Goal: Answer question/provide support: Share knowledge or assist other users

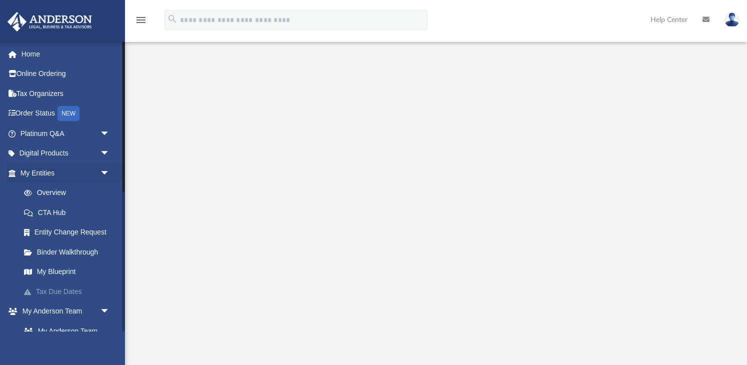
scroll to position [5, 0]
click at [81, 284] on link "Tax Due Dates" at bounding box center [69, 291] width 111 height 20
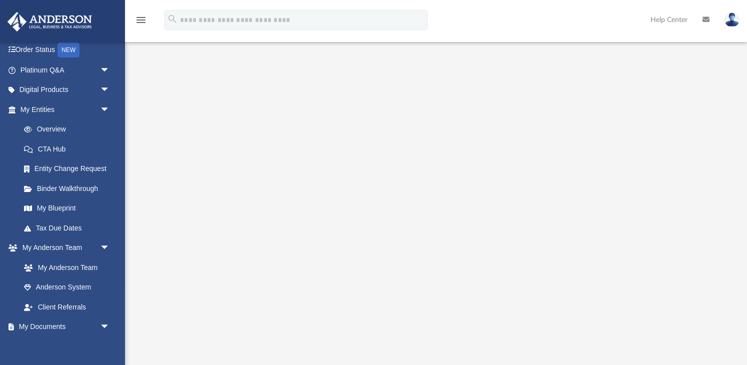
scroll to position [64, 0]
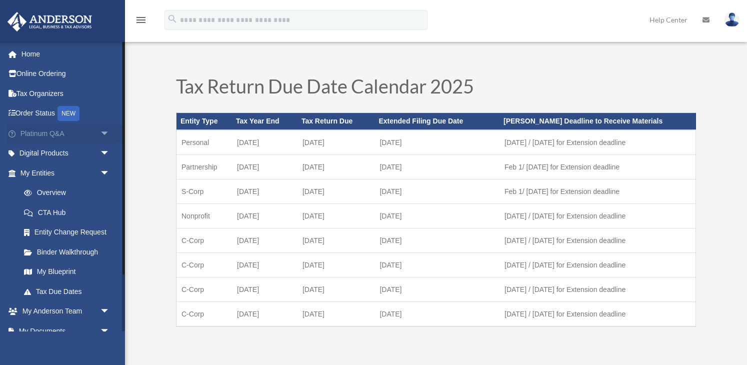
click at [102, 128] on span "arrow_drop_down" at bounding box center [110, 133] width 20 height 20
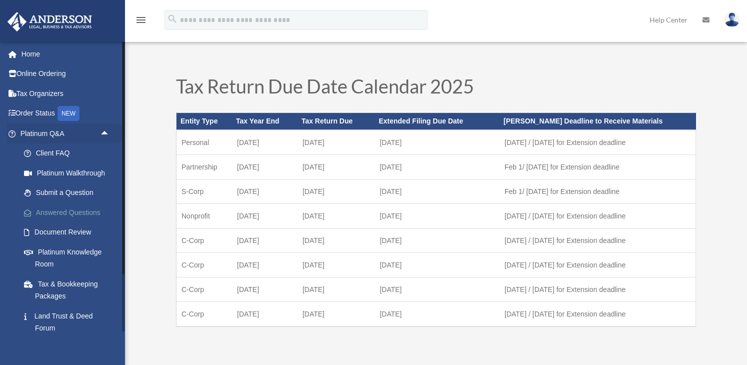
click at [79, 207] on link "Answered Questions" at bounding box center [69, 212] width 111 height 20
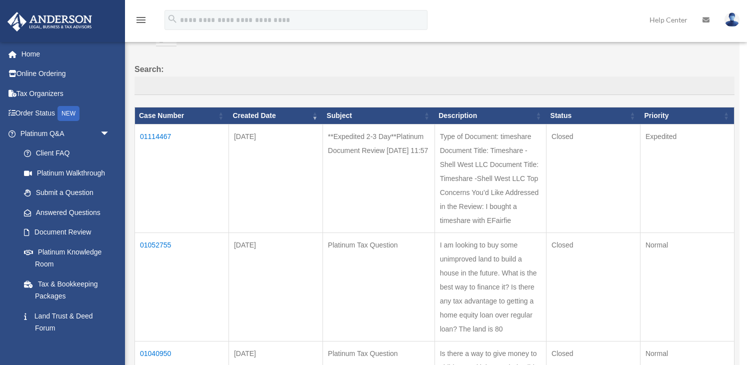
scroll to position [63, 0]
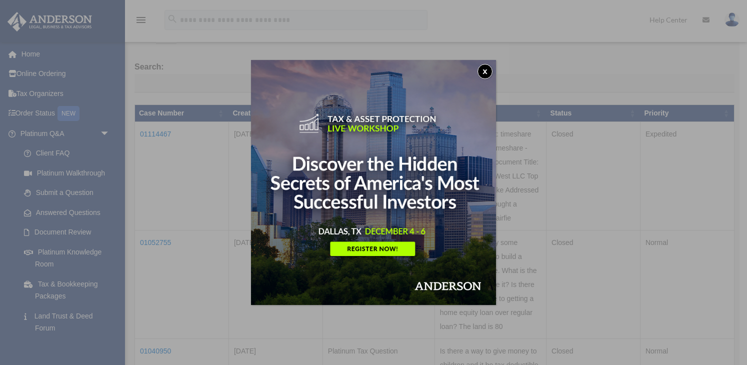
click at [484, 67] on button "x" at bounding box center [484, 71] width 15 height 15
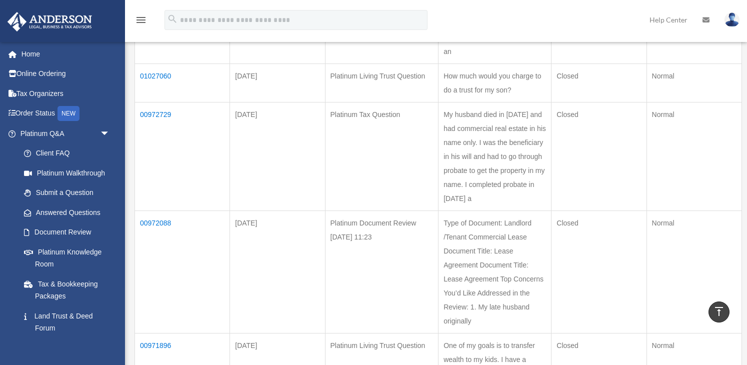
scroll to position [535, 0]
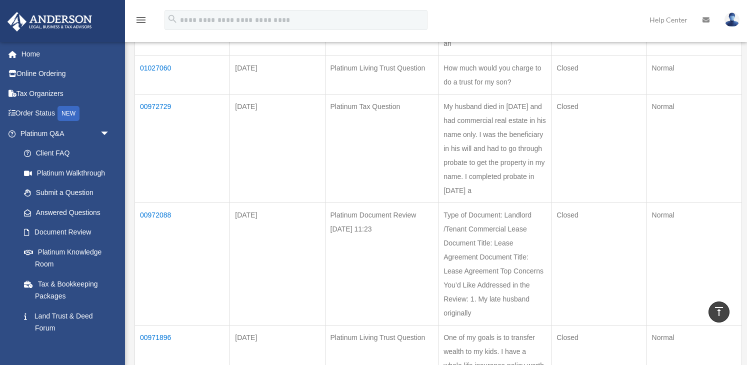
click at [150, 202] on td "00972088" at bounding box center [182, 263] width 95 height 122
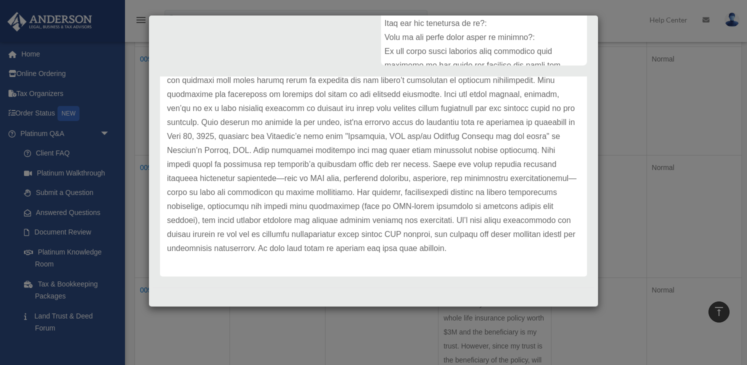
scroll to position [589, 0]
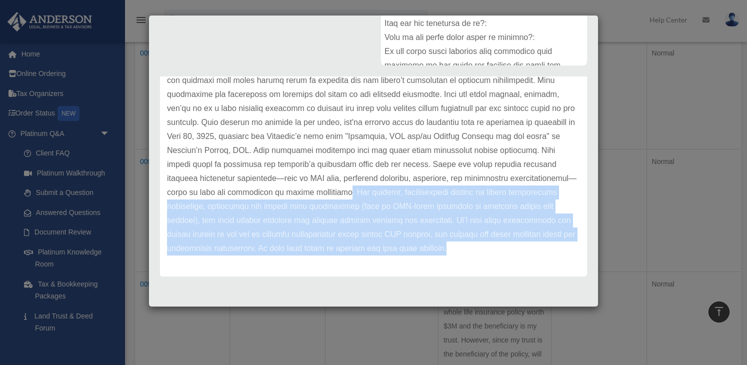
drag, startPoint x: 210, startPoint y: 188, endPoint x: 308, endPoint y: 252, distance: 117.0
click at [308, 252] on p at bounding box center [373, 116] width 413 height 280
copy p ". For example, incorporating clauses on tenant improvement allowances, mechanis…"
click at [78, 237] on div "Case Detail × Platinum Document Review [DATE] 11:23 Case Number 00972088 Create…" at bounding box center [373, 182] width 747 height 365
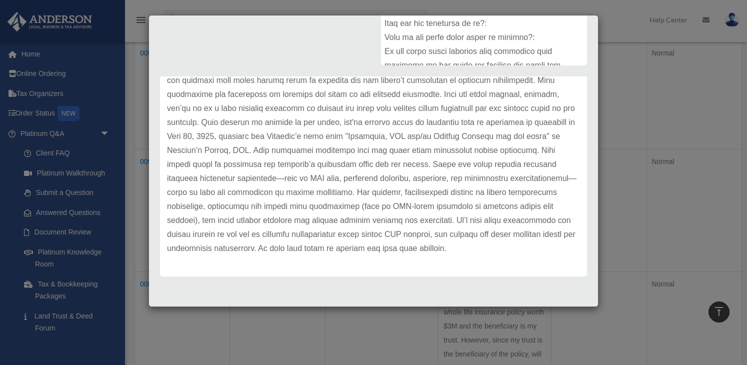
click at [79, 195] on div "Case Detail × Platinum Document Review [DATE] 11:23 Case Number 00972088 Create…" at bounding box center [373, 182] width 747 height 365
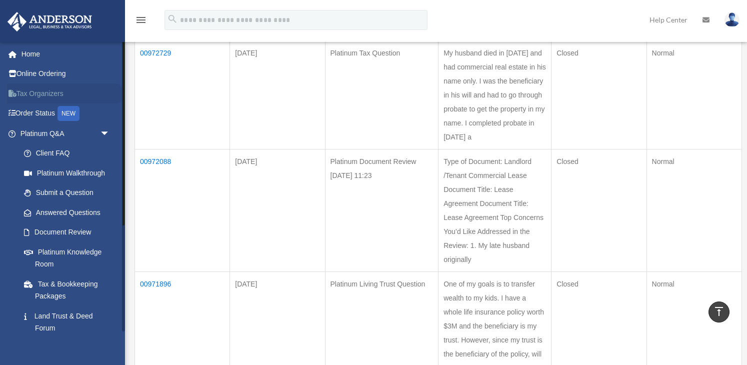
click at [34, 89] on link "Tax Organizers" at bounding box center [66, 93] width 118 height 20
click at [36, 95] on link "Tax Organizers" at bounding box center [66, 93] width 118 height 20
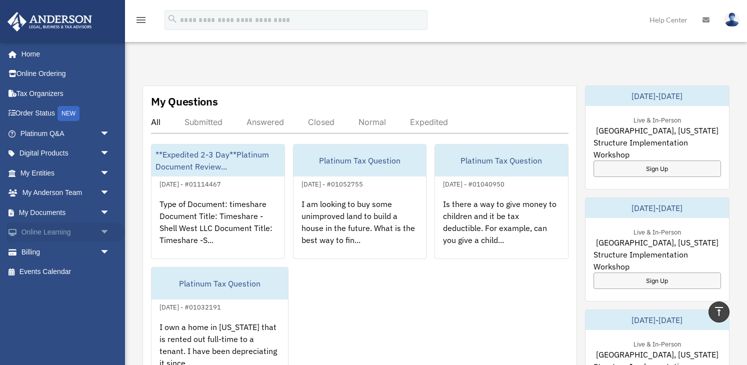
scroll to position [330, 0]
